Goal: Task Accomplishment & Management: Complete application form

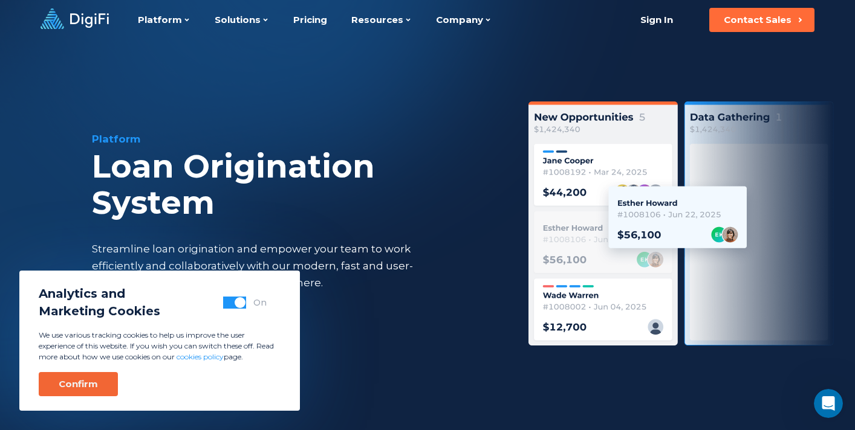
click at [74, 391] on button "Confirm" at bounding box center [78, 384] width 79 height 24
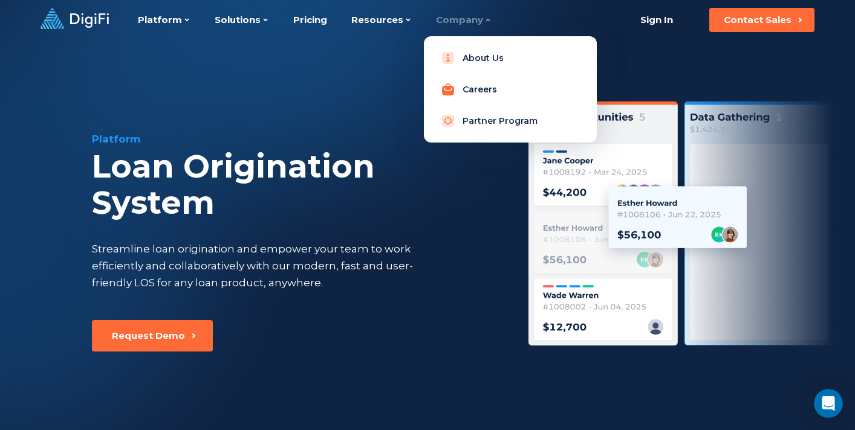
click at [463, 95] on link "Careers" at bounding box center [510, 89] width 154 height 24
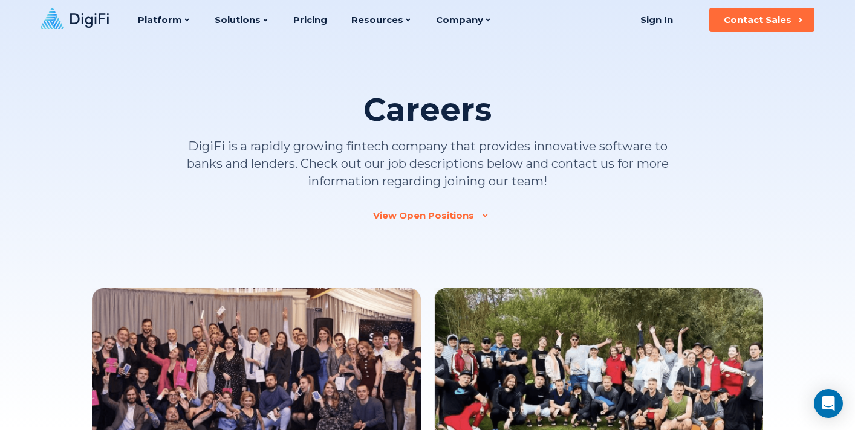
click at [458, 218] on div "View Open Positions" at bounding box center [423, 216] width 101 height 12
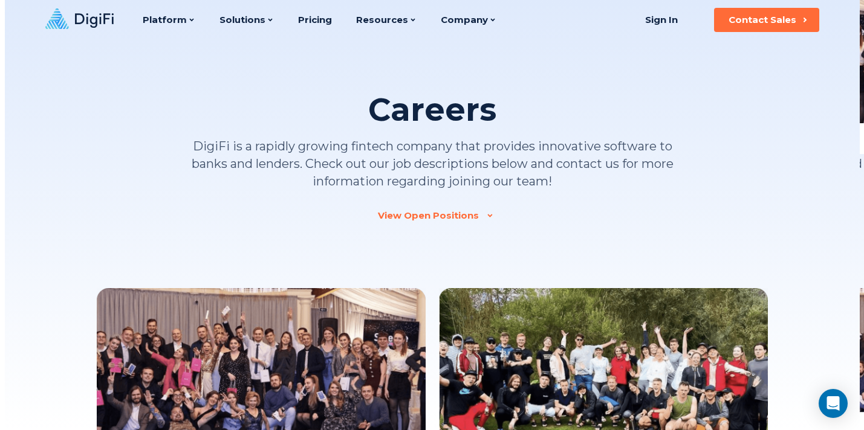
scroll to position [1139, 0]
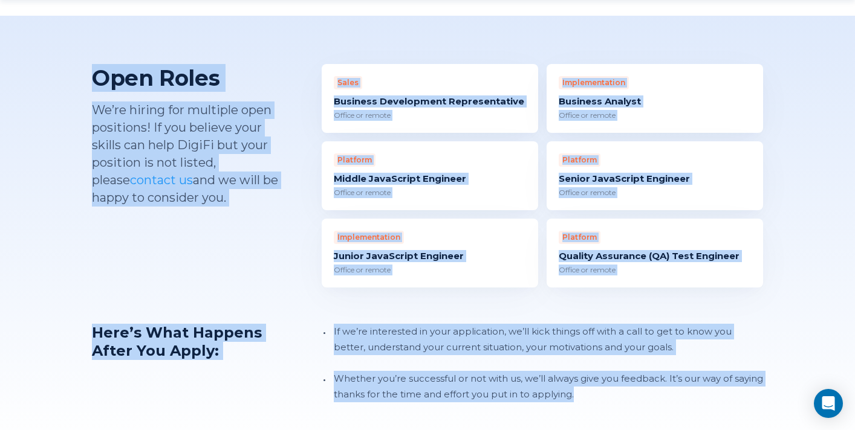
drag, startPoint x: 97, startPoint y: 57, endPoint x: 693, endPoint y: 384, distance: 679.5
click at [693, 384] on div "Open Roles We’re hiring for multiple open positions! If you believe your skills…" at bounding box center [427, 233] width 855 height 435
click at [639, 398] on div "Open Roles We’re hiring for multiple open positions! If you believe your skills…" at bounding box center [427, 233] width 855 height 435
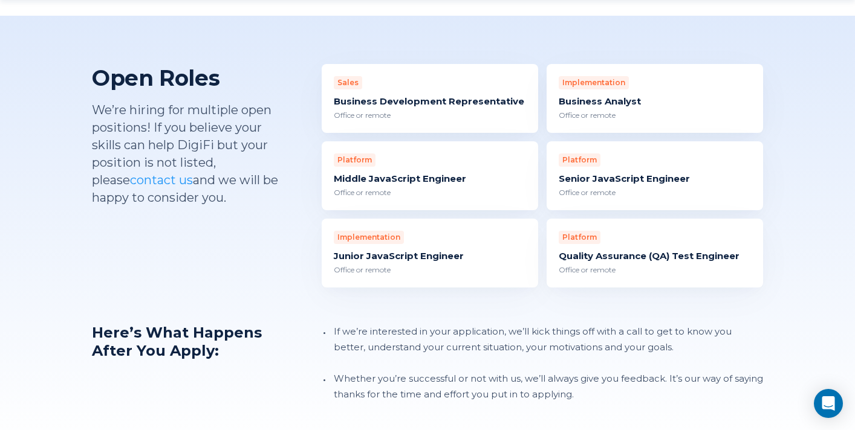
click at [415, 265] on div "Office or remote" at bounding box center [430, 270] width 192 height 11
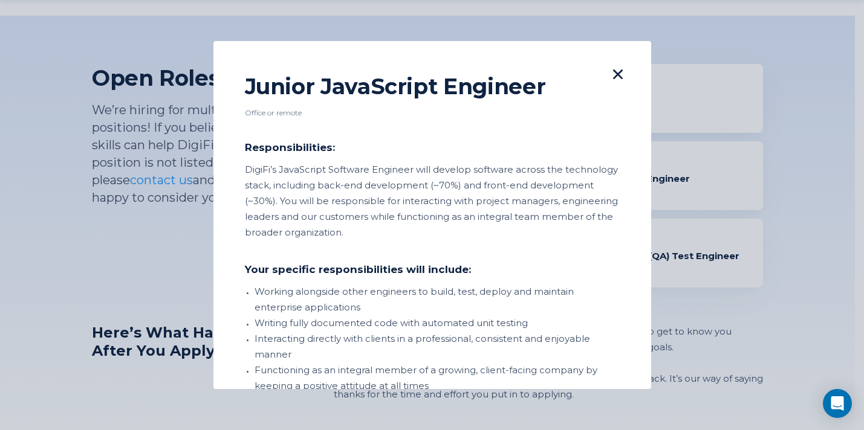
click at [613, 77] on icon at bounding box center [618, 75] width 10 height 10
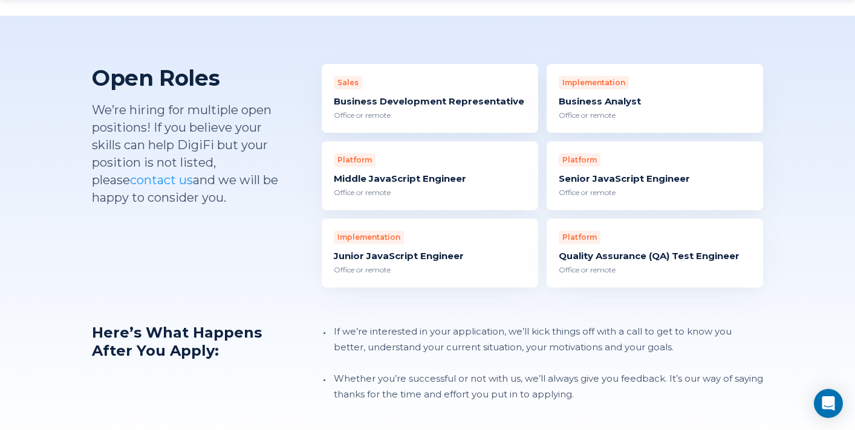
click at [590, 110] on div "Office or remote" at bounding box center [654, 115] width 192 height 11
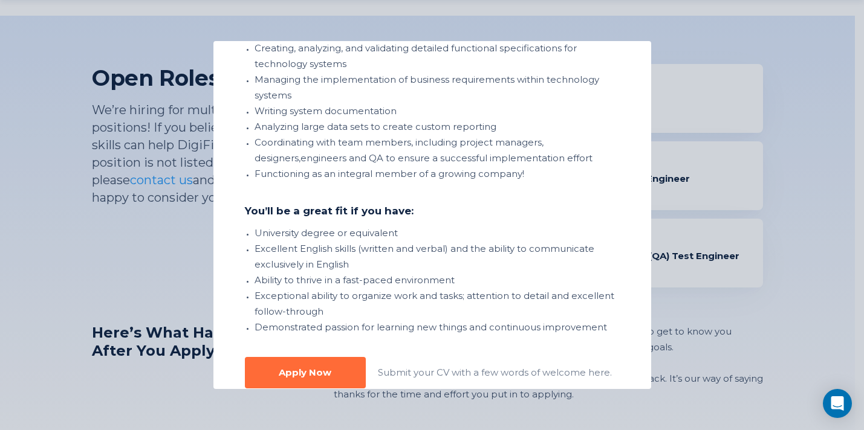
scroll to position [322, 0]
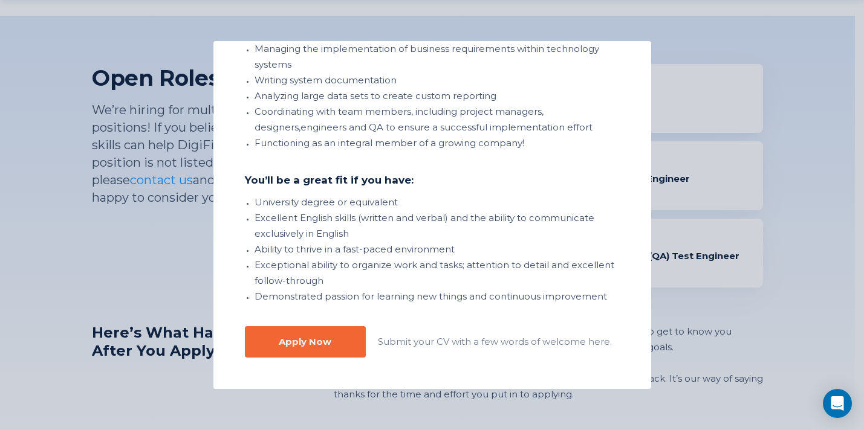
click at [345, 345] on button "Apply Now" at bounding box center [305, 341] width 121 height 31
click at [317, 346] on div "Apply Now" at bounding box center [305, 342] width 53 height 12
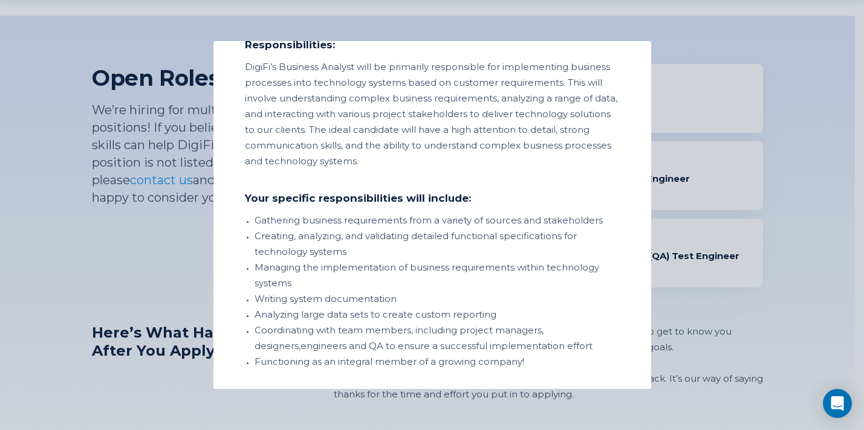
scroll to position [0, 0]
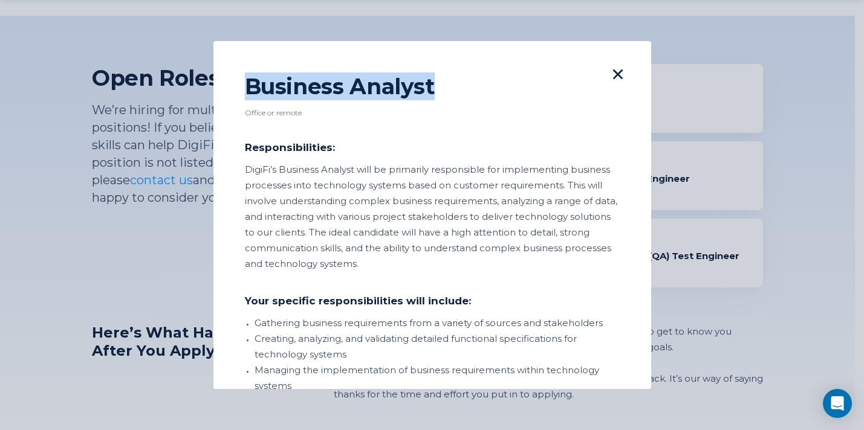
drag, startPoint x: 245, startPoint y: 91, endPoint x: 449, endPoint y: 99, distance: 204.5
click at [449, 99] on div "Business Analyst" at bounding box center [425, 87] width 360 height 28
copy div "Business Analyst"
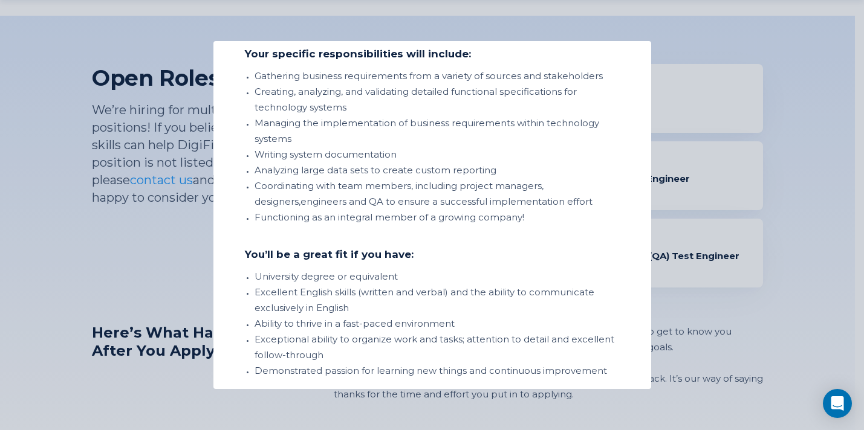
scroll to position [322, 0]
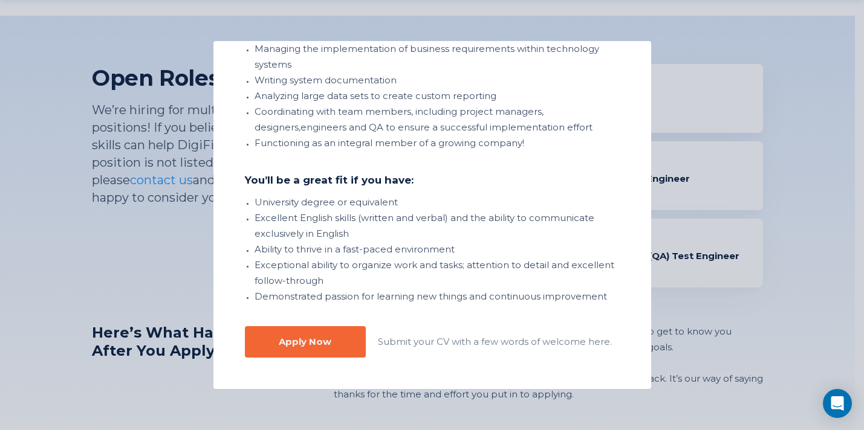
click at [338, 340] on button "Apply Now" at bounding box center [305, 341] width 121 height 31
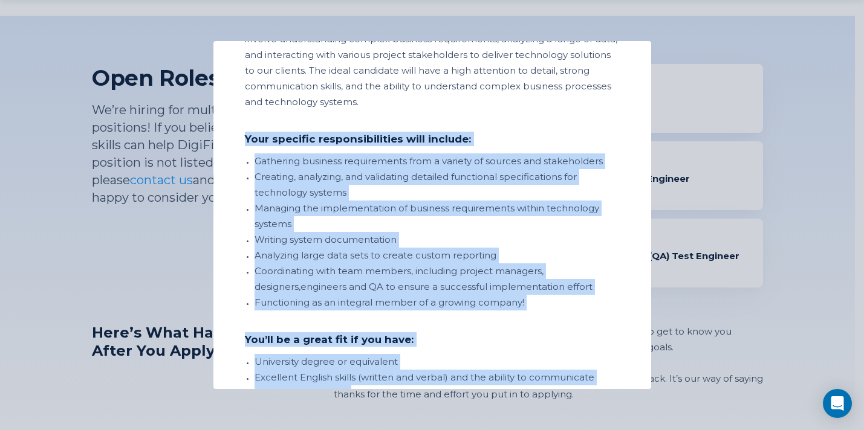
scroll to position [71, 0]
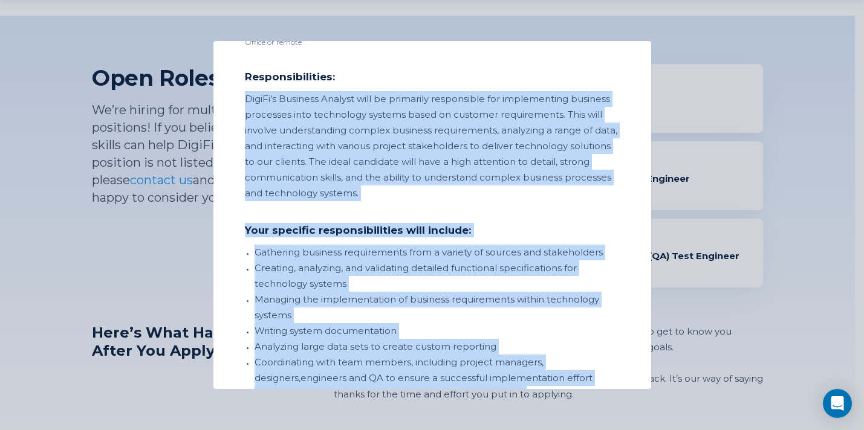
drag, startPoint x: 615, startPoint y: 303, endPoint x: 245, endPoint y: 94, distance: 425.5
click at [245, 94] on div "Business Analyst Office or remote Responsibilities: DigiFi’s Business Analyst w…" at bounding box center [432, 215] width 438 height 348
copy section "DigiFi’s Business Analyst will be primarily responsible for implementing busine…"
